Goal: Information Seeking & Learning: Learn about a topic

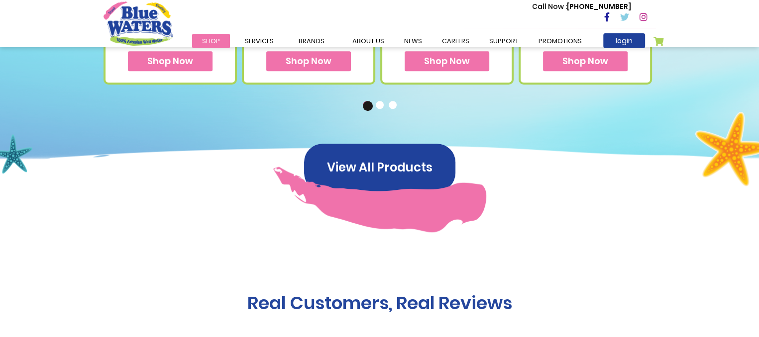
scroll to position [597, 0]
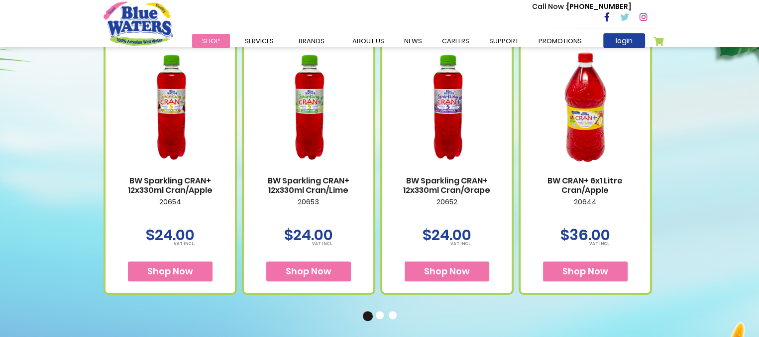
click at [299, 269] on span "Shop Now" at bounding box center [309, 271] width 46 height 12
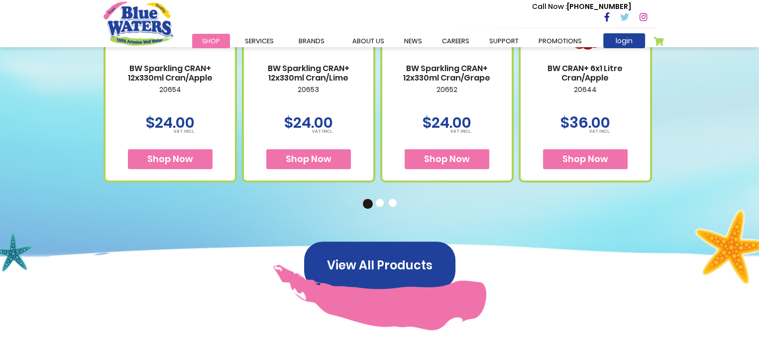
scroll to position [719, 0]
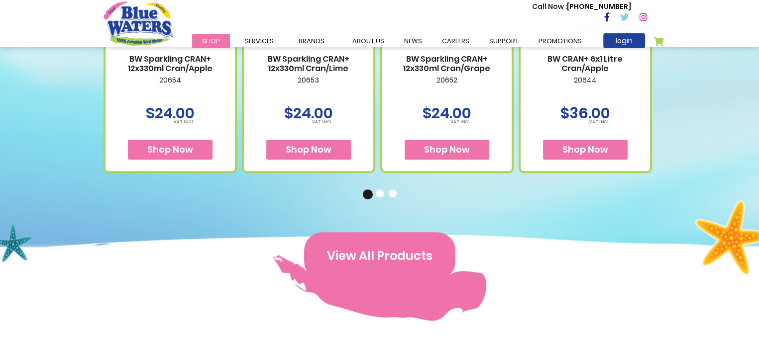
click at [374, 243] on button "View All Products" at bounding box center [379, 256] width 151 height 48
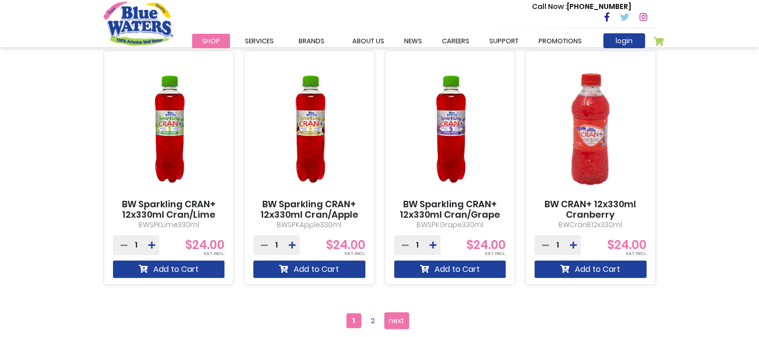
scroll to position [846, 0]
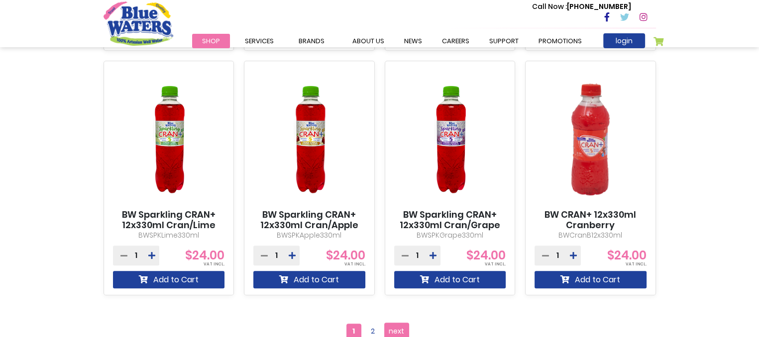
click at [171, 155] on img at bounding box center [169, 140] width 112 height 140
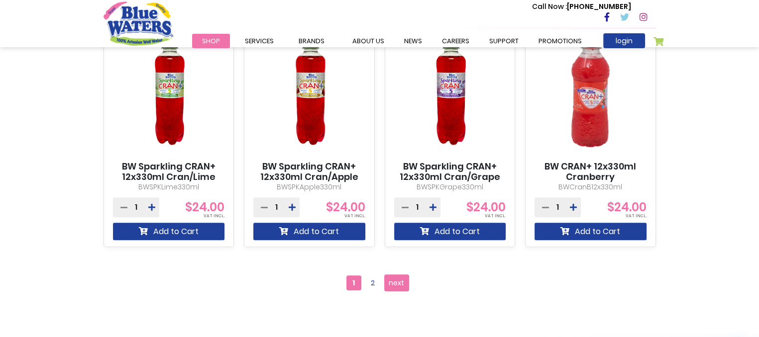
scroll to position [895, 0]
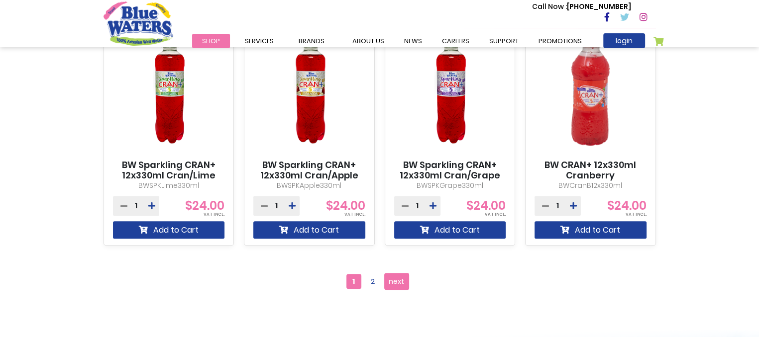
click at [296, 182] on p "BWSPKApple330ml" at bounding box center [309, 186] width 112 height 10
click at [323, 165] on link "BW Sparkling CRAN+ 12x330ml Cran/Apple" at bounding box center [309, 170] width 112 height 21
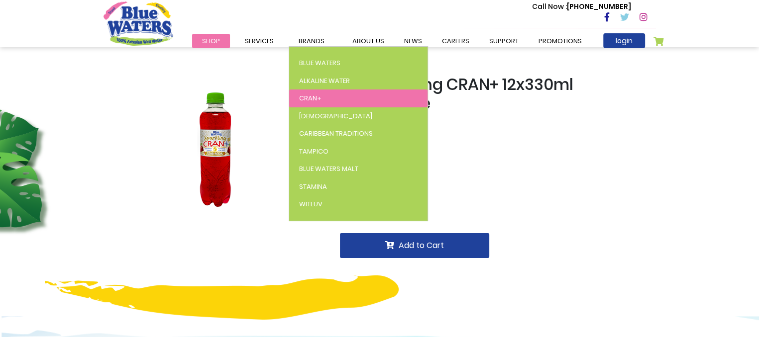
click at [310, 98] on span "Cran+" at bounding box center [310, 98] width 22 height 9
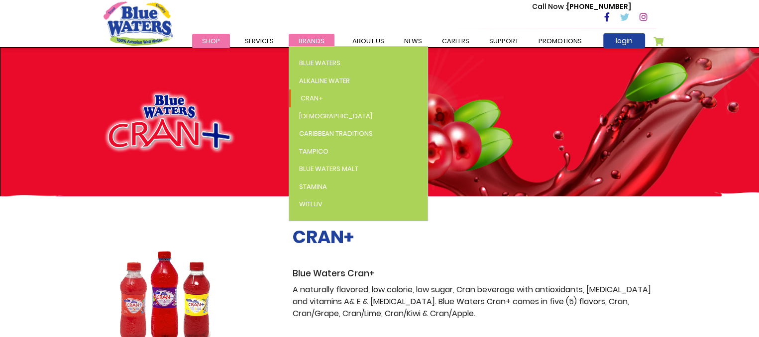
click at [309, 37] on span "Brands" at bounding box center [311, 40] width 26 height 9
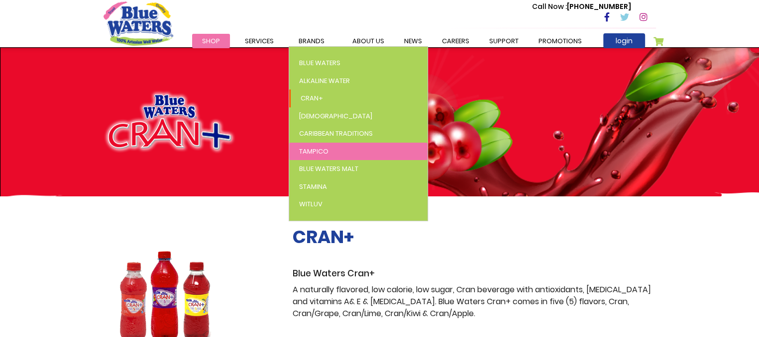
click at [319, 150] on span "Tampico" at bounding box center [313, 151] width 29 height 9
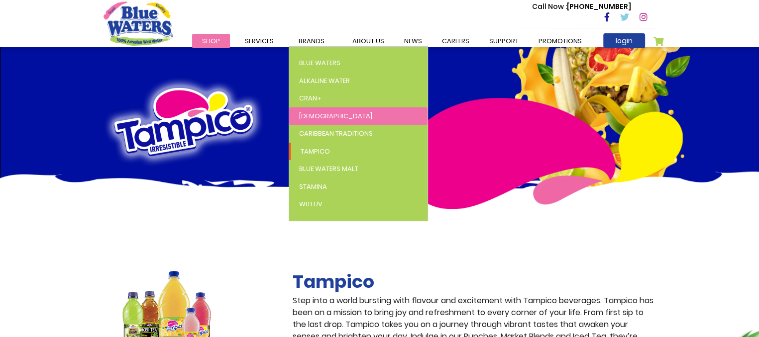
click at [309, 107] on link "[DEMOGRAPHIC_DATA]" at bounding box center [358, 116] width 138 height 18
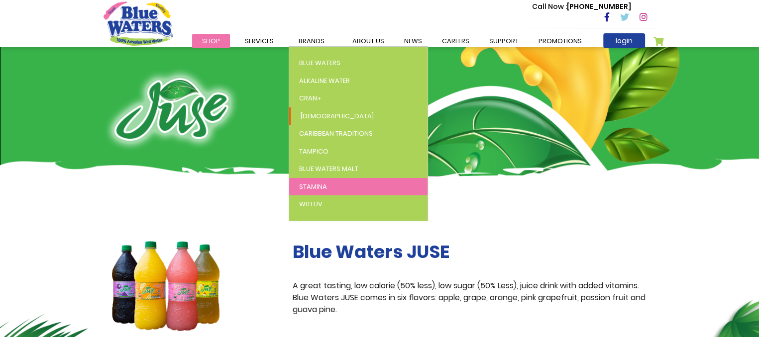
click at [317, 183] on span "Stamina" at bounding box center [313, 186] width 28 height 9
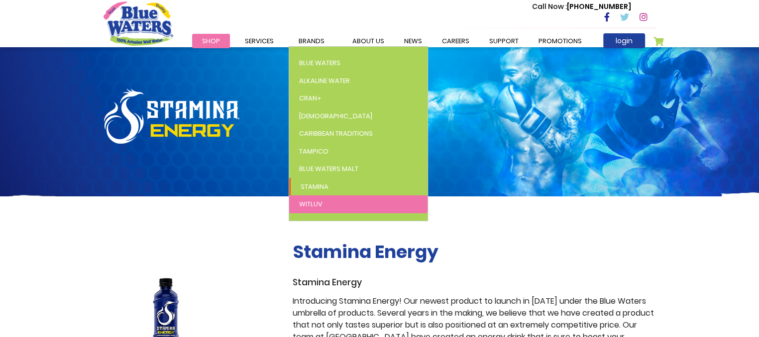
click at [316, 197] on link "WitLuv" at bounding box center [358, 205] width 138 height 18
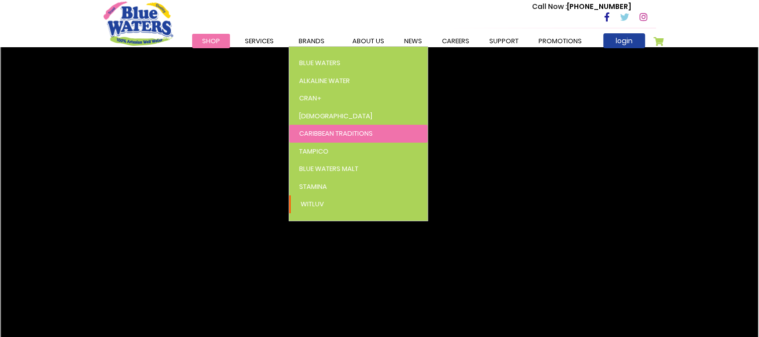
click at [314, 137] on span "Caribbean Traditions" at bounding box center [336, 133] width 74 height 9
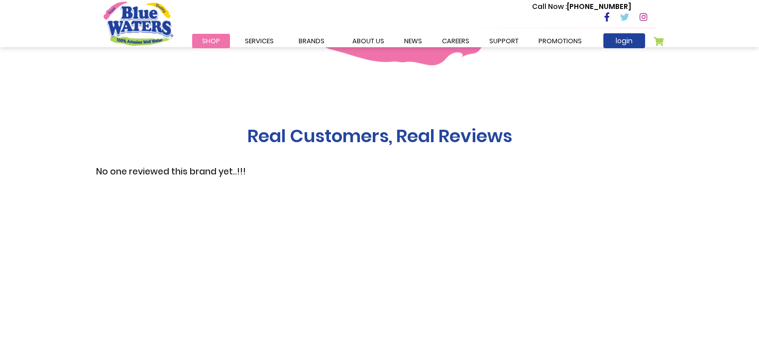
scroll to position [846, 0]
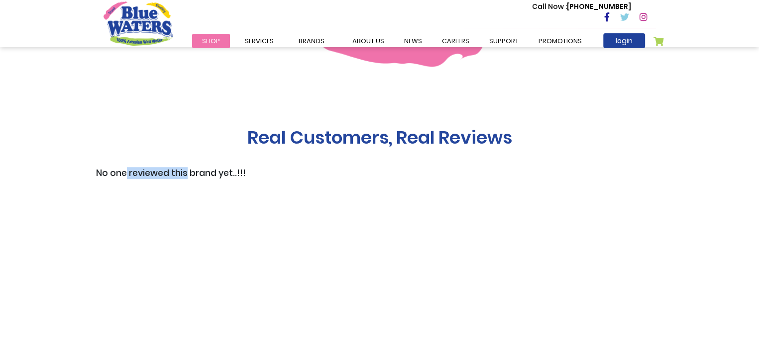
drag, startPoint x: 126, startPoint y: 170, endPoint x: 185, endPoint y: 172, distance: 58.7
click at [185, 172] on h3 "No one reviewed this brand yet..!!!" at bounding box center [171, 173] width 150 height 10
click at [249, 190] on div "Real Customers, Real Reviews No one reviewed this brand yet..!!!" at bounding box center [379, 224] width 552 height 194
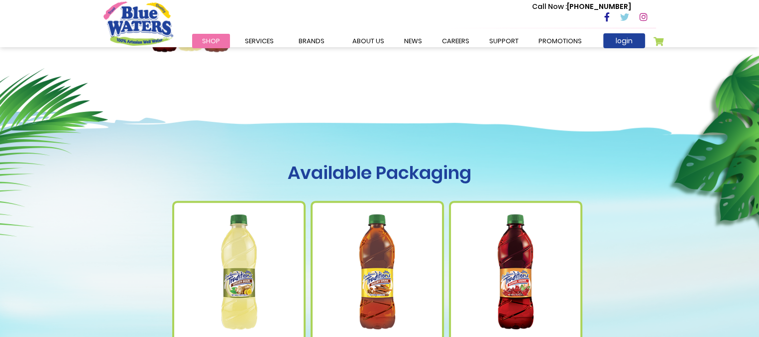
scroll to position [298, 0]
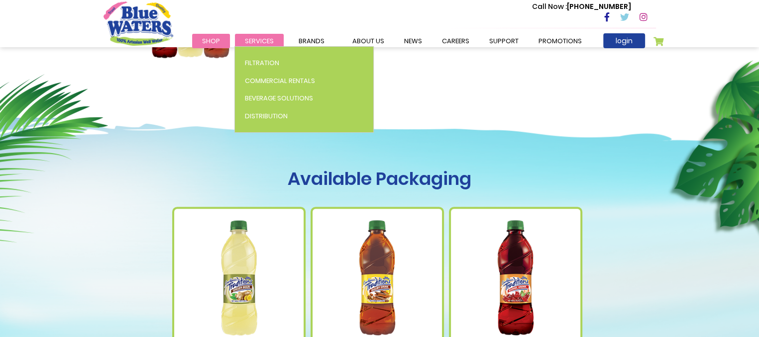
click at [255, 44] on span "Services" at bounding box center [259, 40] width 29 height 9
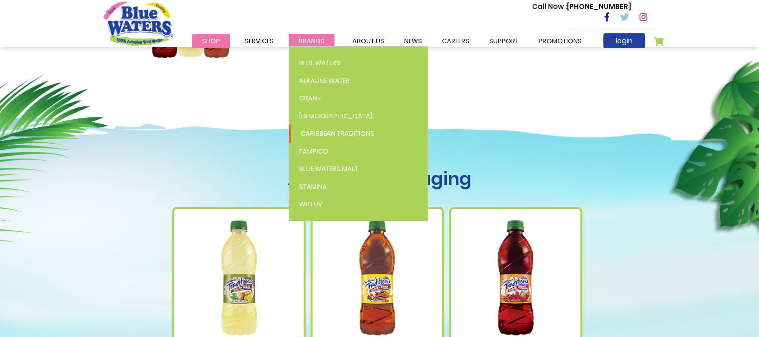
click at [312, 35] on link "Brands" at bounding box center [312, 41] width 46 height 14
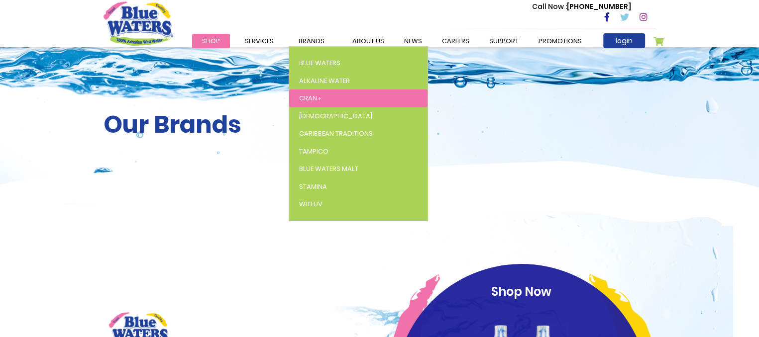
click at [322, 95] on link "Cran+" at bounding box center [358, 99] width 138 height 18
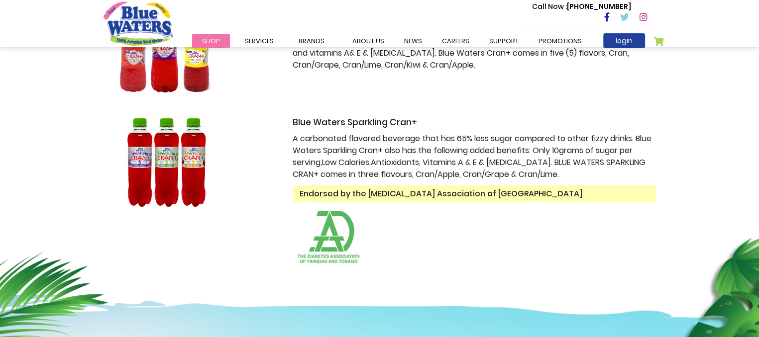
scroll to position [249, 0]
drag, startPoint x: 557, startPoint y: 153, endPoint x: 345, endPoint y: 166, distance: 212.8
click at [345, 166] on p "A carbonated flavored beverage that has 65% less sugar compared to other fizzy …" at bounding box center [474, 157] width 363 height 48
click at [344, 166] on p "A carbonated flavored beverage that has 65% less sugar compared to other fizzy …" at bounding box center [474, 157] width 363 height 48
click at [293, 183] on div "Blue Waters Sparkling Cran+ A carbonated flavored beverage that has 65% less su…" at bounding box center [474, 192] width 363 height 151
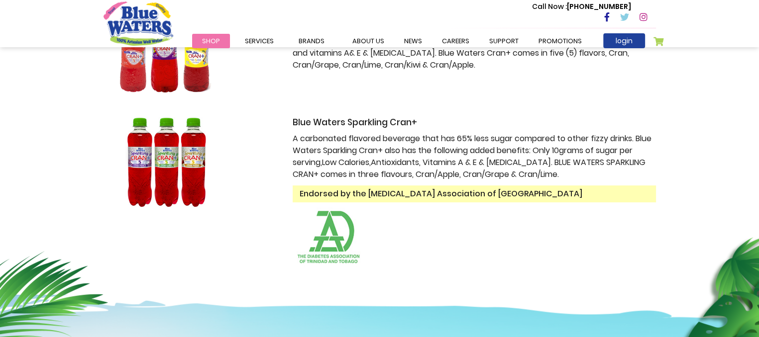
click at [243, 180] on div at bounding box center [190, 162] width 174 height 90
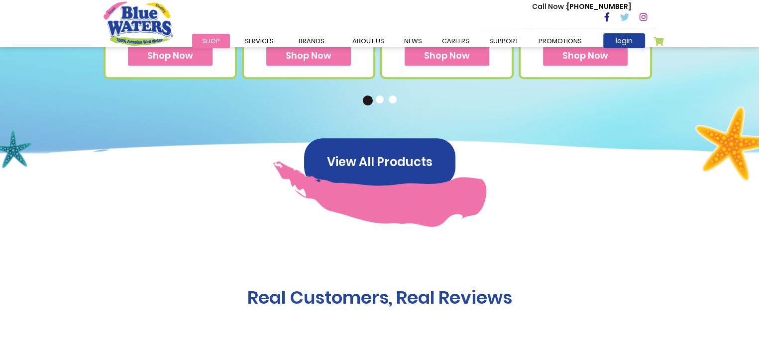
scroll to position [746, 0]
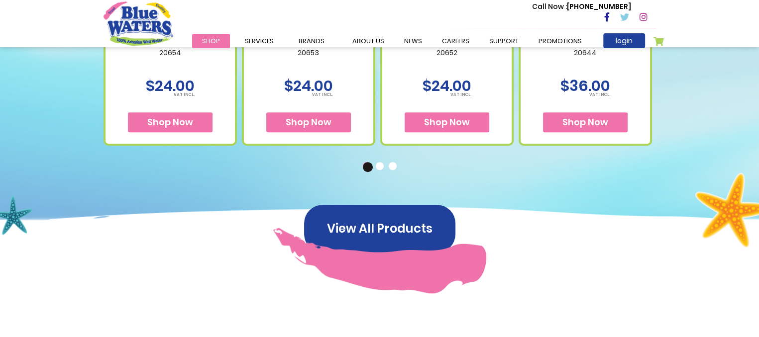
click at [380, 165] on button "2" at bounding box center [381, 167] width 10 height 10
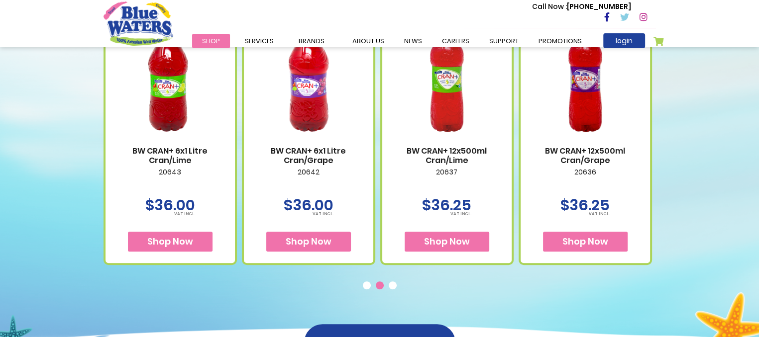
scroll to position [647, 0]
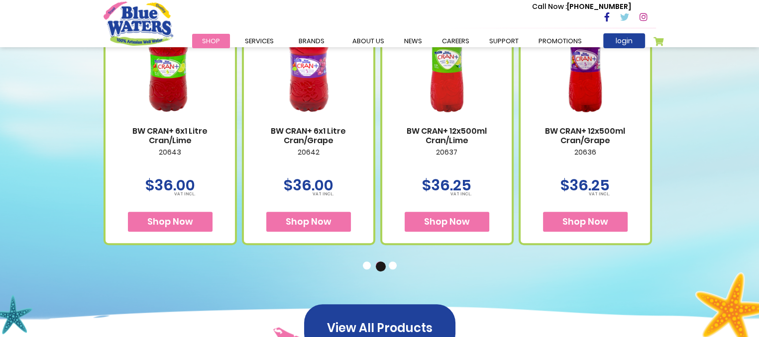
click at [391, 268] on button "3" at bounding box center [394, 267] width 10 height 10
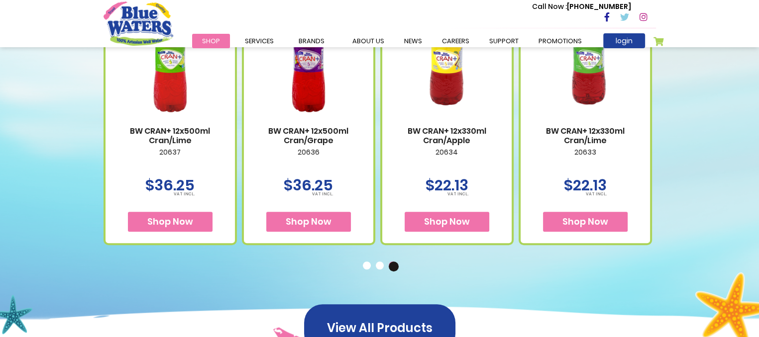
click at [366, 263] on button "1" at bounding box center [368, 267] width 10 height 10
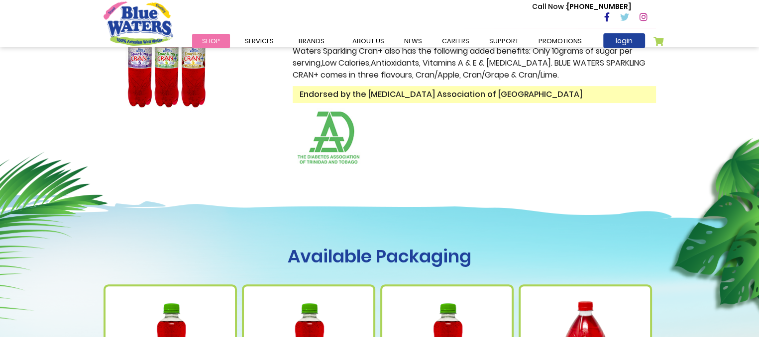
scroll to position [597, 0]
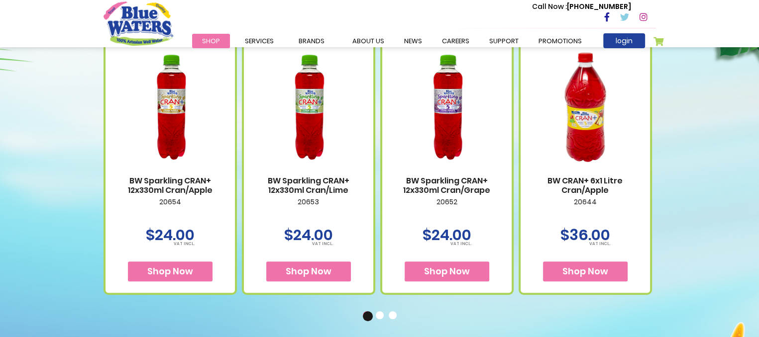
click at [326, 150] on img at bounding box center [308, 107] width 109 height 137
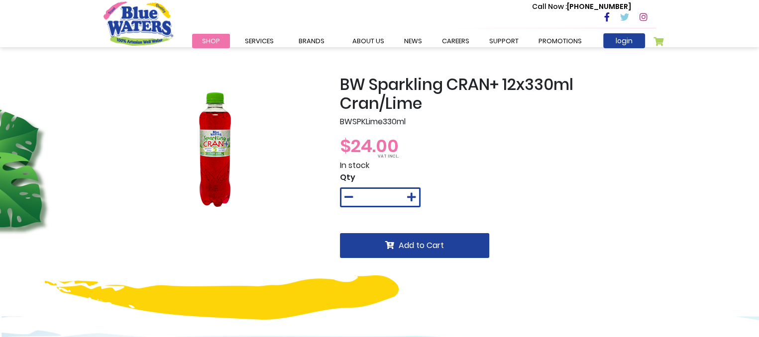
click at [216, 171] on img at bounding box center [213, 149] width 119 height 149
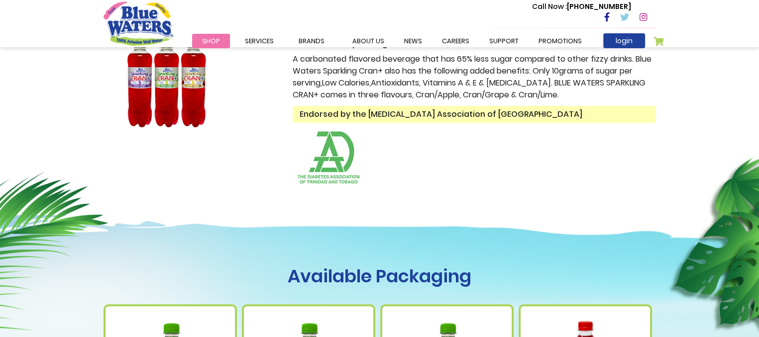
scroll to position [298, 0]
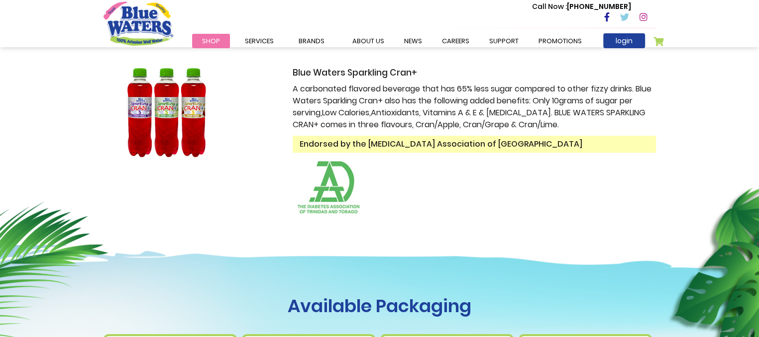
click at [345, 171] on img at bounding box center [330, 188] width 75 height 61
click at [341, 183] on img at bounding box center [330, 188] width 75 height 61
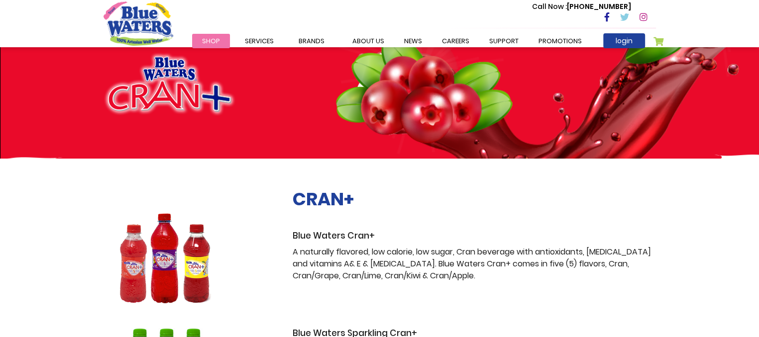
scroll to position [0, 0]
